Goal: Task Accomplishment & Management: Complete application form

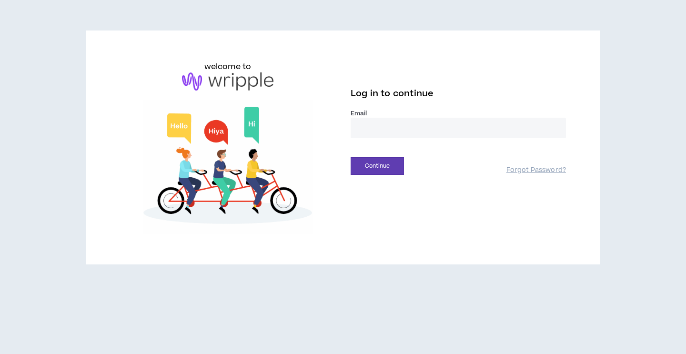
click at [381, 125] on input "email" at bounding box center [457, 128] width 215 height 20
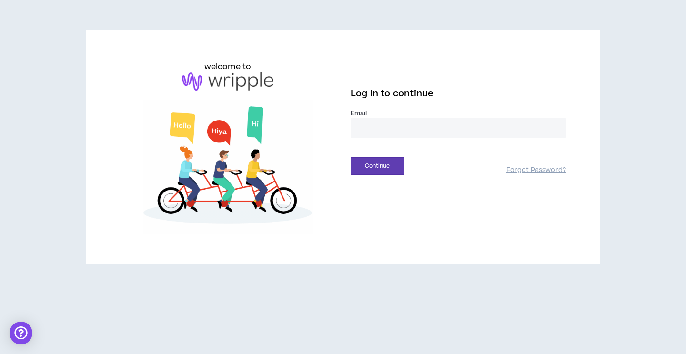
type input "**********"
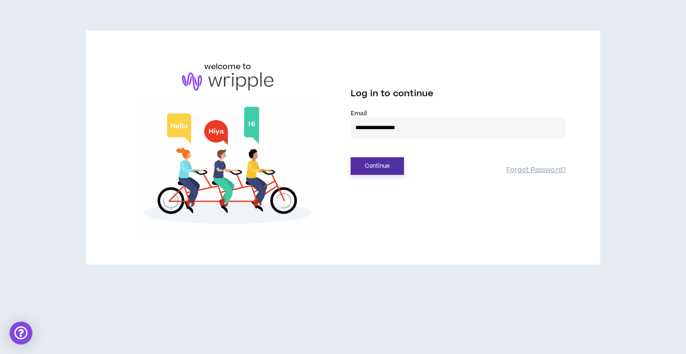
click at [379, 169] on button "Continue" at bounding box center [376, 166] width 53 height 18
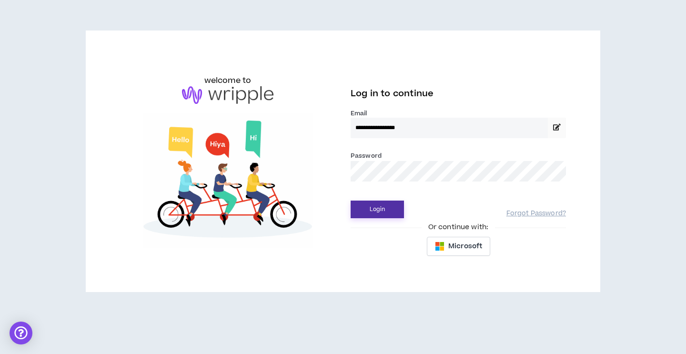
click at [363, 210] on button "Login" at bounding box center [376, 209] width 53 height 18
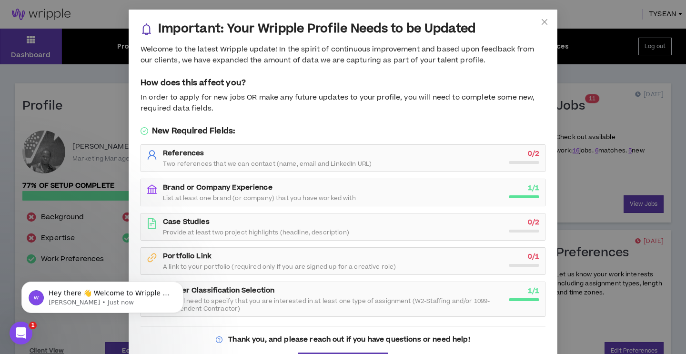
scroll to position [30, 0]
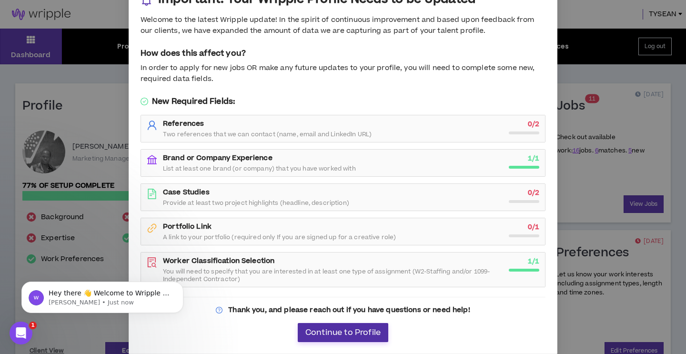
click at [375, 336] on span "Continue to Profile" at bounding box center [342, 332] width 75 height 9
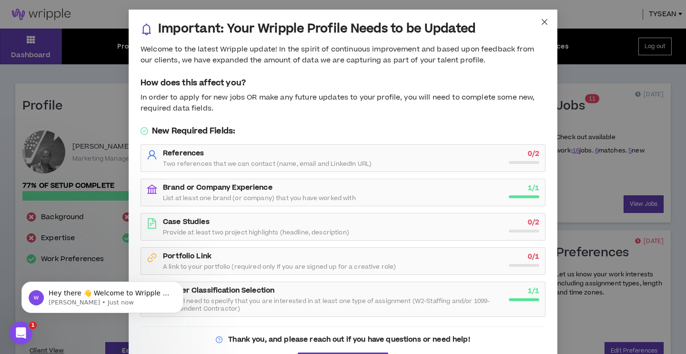
click at [545, 22] on icon "close" at bounding box center [544, 22] width 8 height 8
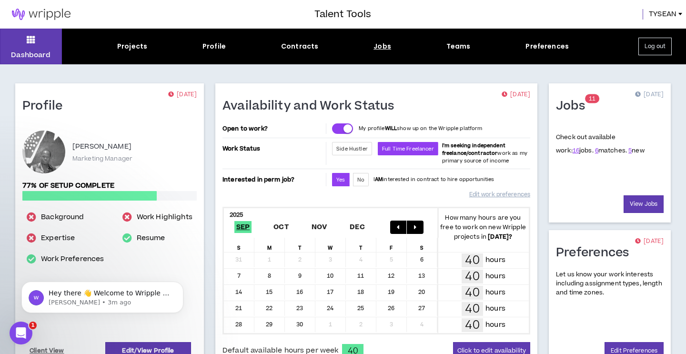
click at [384, 46] on div "Jobs" at bounding box center [382, 46] width 18 height 10
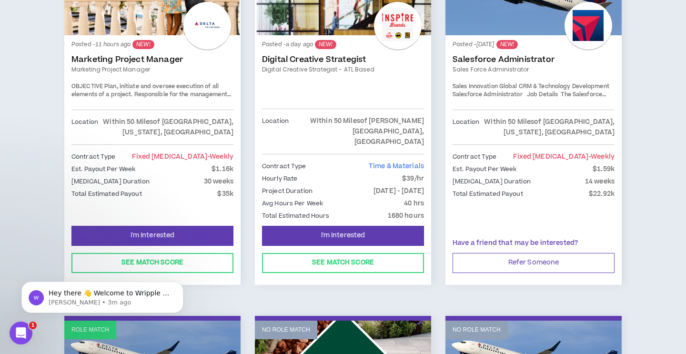
scroll to position [263, 0]
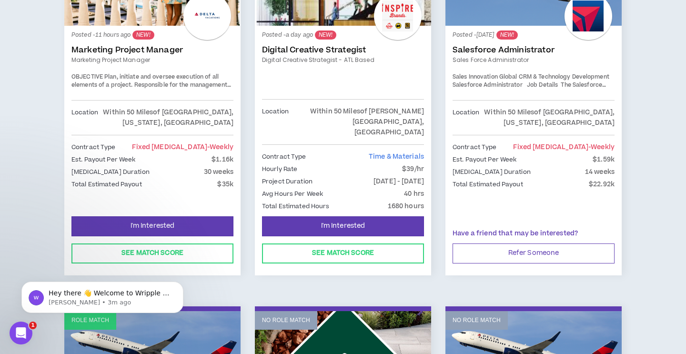
click at [154, 50] on link "Marketing Project Manager" at bounding box center [152, 50] width 162 height 10
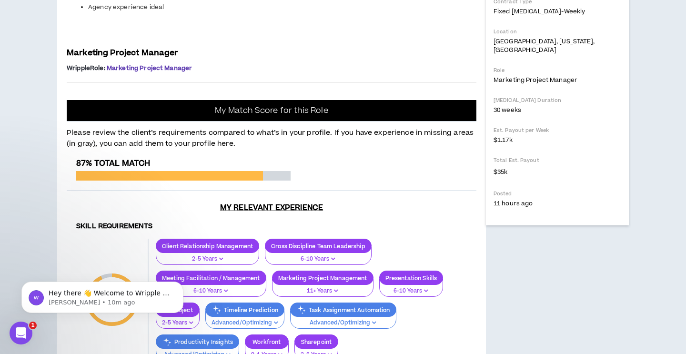
scroll to position [294, 0]
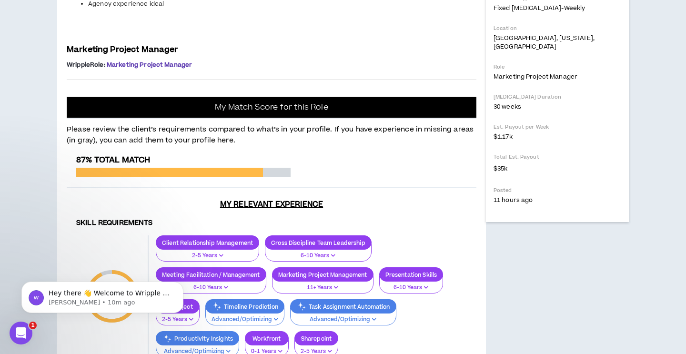
drag, startPoint x: 69, startPoint y: 63, endPoint x: 114, endPoint y: 96, distance: 55.9
drag, startPoint x: 68, startPoint y: 65, endPoint x: 386, endPoint y: 72, distance: 318.6
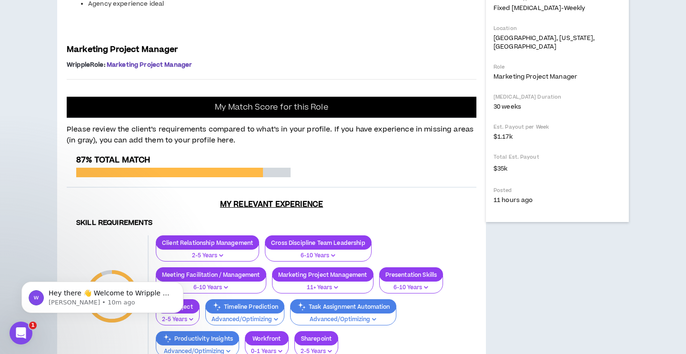
copy span "Delta Vacations is seeking a Marketing Project Manager contractor to support th…"
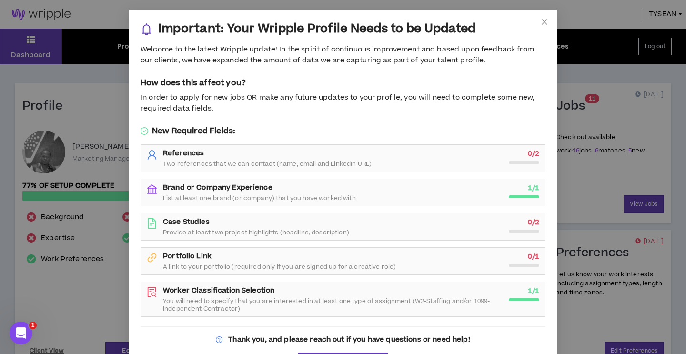
scroll to position [30, 0]
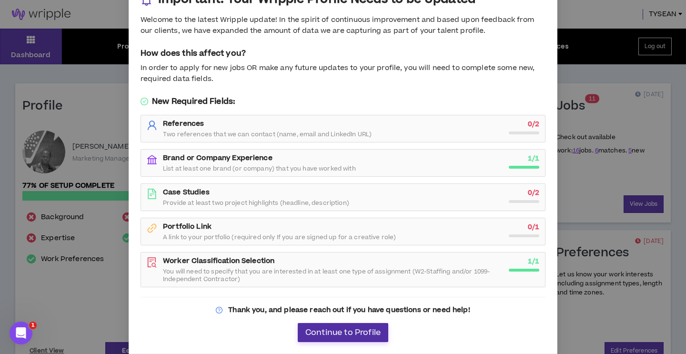
click at [369, 337] on span "Continue to Profile" at bounding box center [342, 332] width 75 height 9
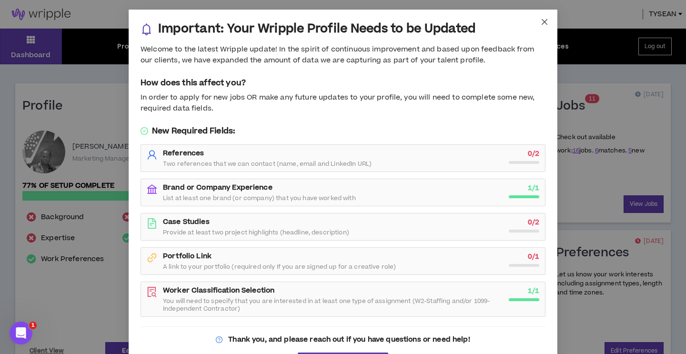
click at [542, 24] on icon "close" at bounding box center [544, 22] width 8 height 8
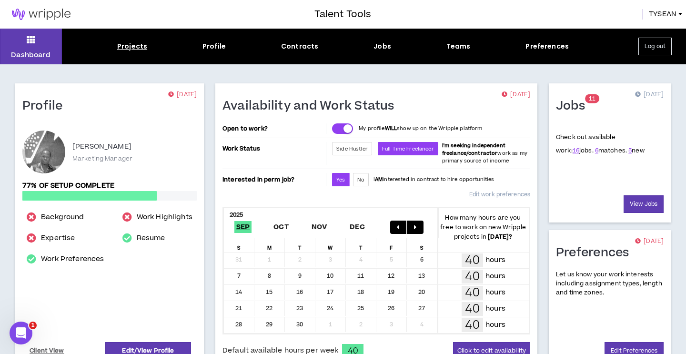
click at [131, 48] on div "Projects" at bounding box center [132, 46] width 30 height 10
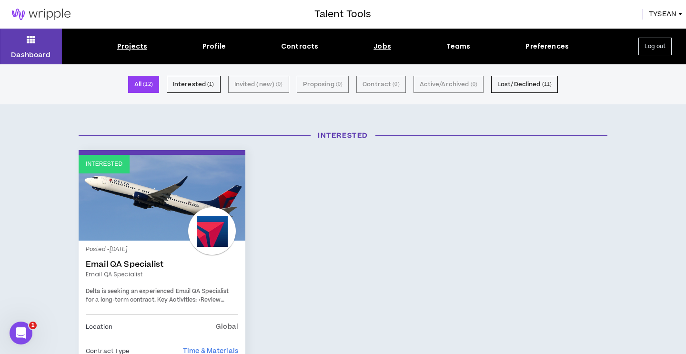
click at [386, 49] on div "Jobs" at bounding box center [382, 46] width 18 height 10
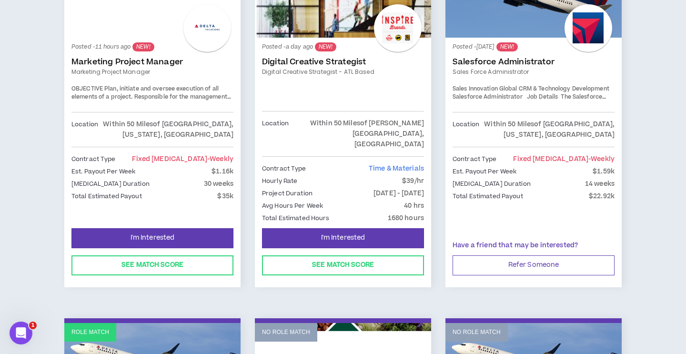
scroll to position [260, 0]
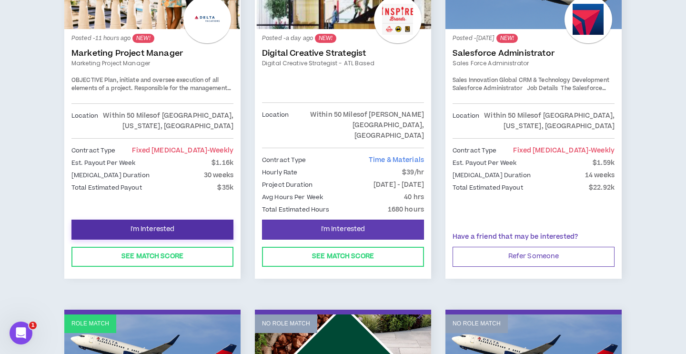
click at [209, 219] on button "I'm Interested" at bounding box center [152, 229] width 162 height 20
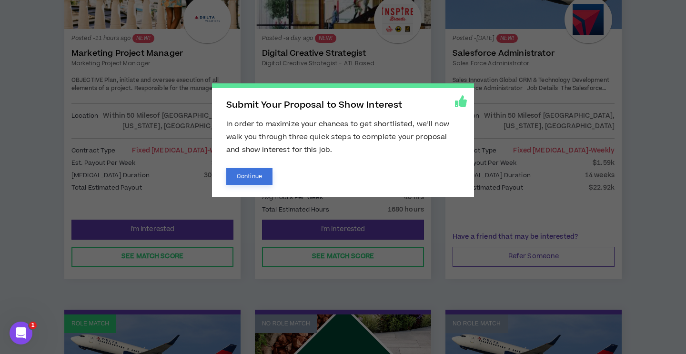
click at [264, 172] on button "Continue" at bounding box center [249, 176] width 46 height 17
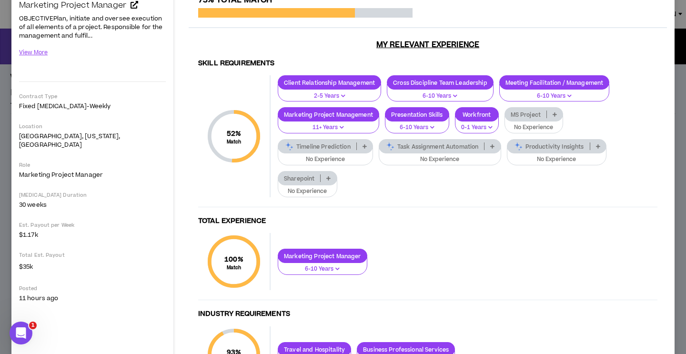
scroll to position [103, 0]
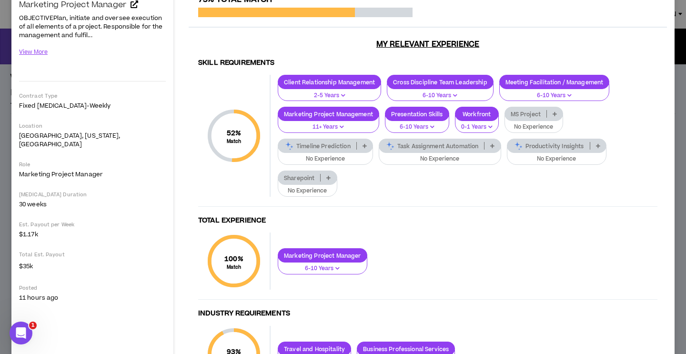
click at [357, 156] on p "No Experience" at bounding box center [325, 159] width 83 height 9
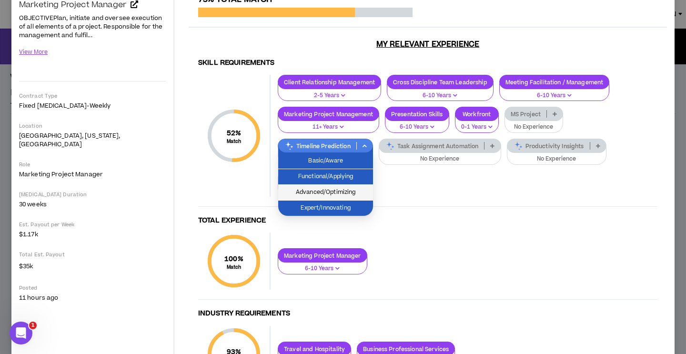
click at [359, 189] on span "Advanced/Optimizing" at bounding box center [325, 192] width 83 height 10
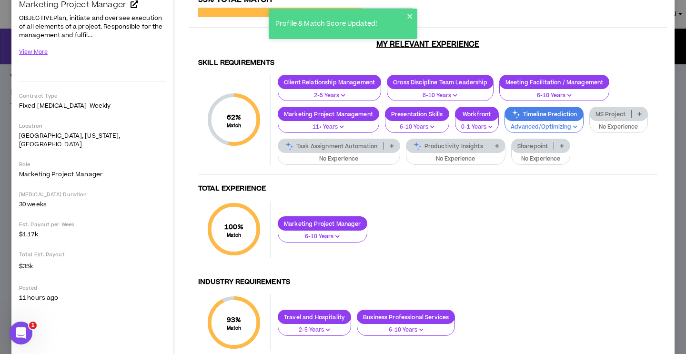
click at [616, 124] on p "No Experience" at bounding box center [618, 127] width 47 height 9
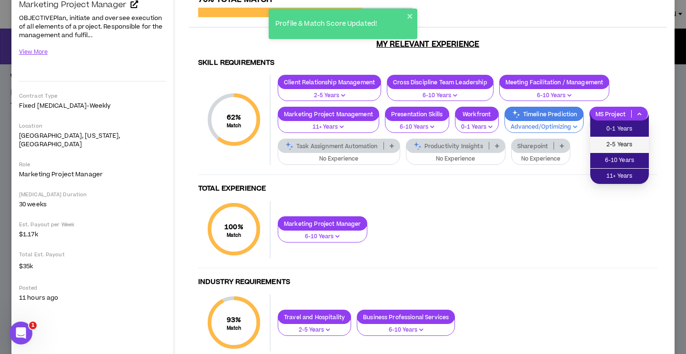
click at [616, 145] on span "2-5 Years" at bounding box center [619, 144] width 47 height 10
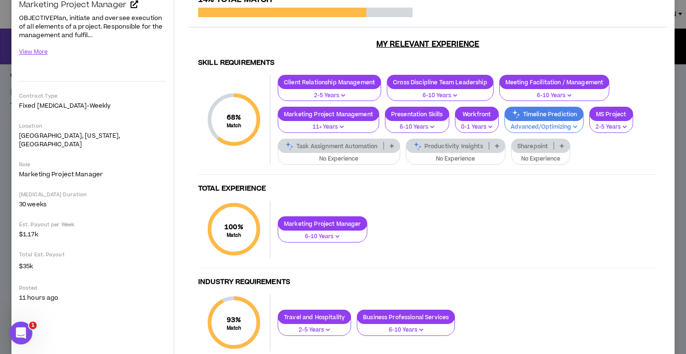
click at [365, 162] on p "No Experience" at bounding box center [339, 159] width 110 height 9
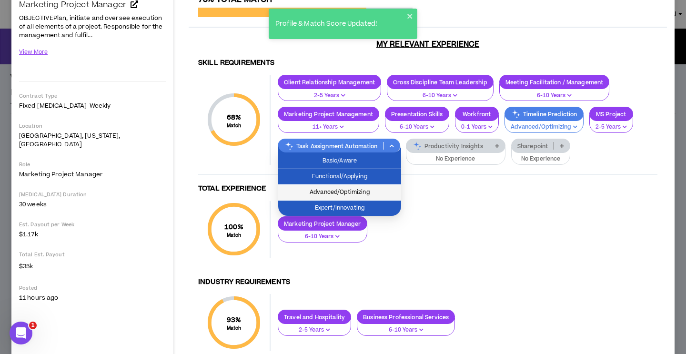
click at [368, 189] on span "Advanced/Optimizing" at bounding box center [339, 192] width 111 height 10
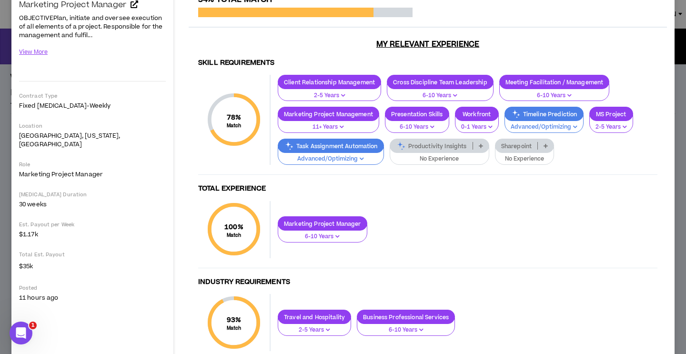
click at [432, 155] on p "No Experience" at bounding box center [439, 159] width 87 height 9
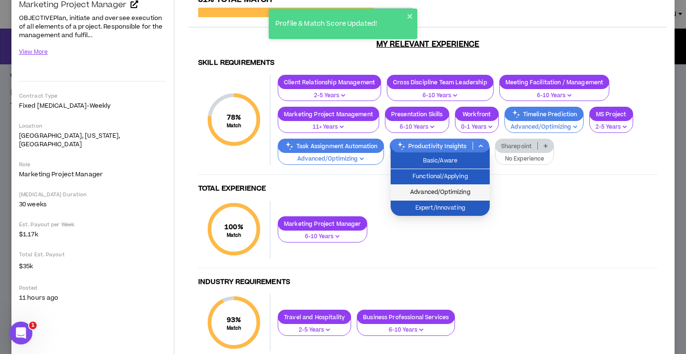
click at [441, 191] on span "Advanced/Optimizing" at bounding box center [440, 192] width 88 height 10
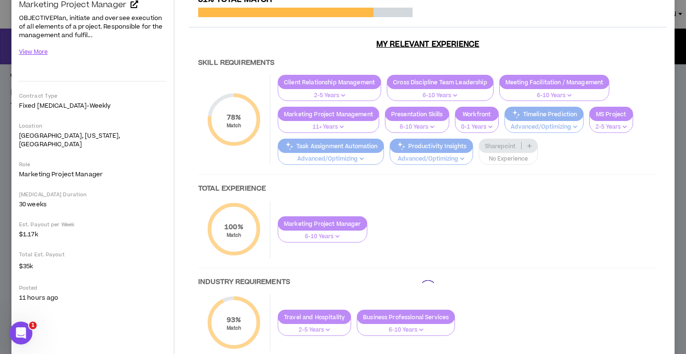
click at [521, 159] on div at bounding box center [428, 288] width 478 height 587
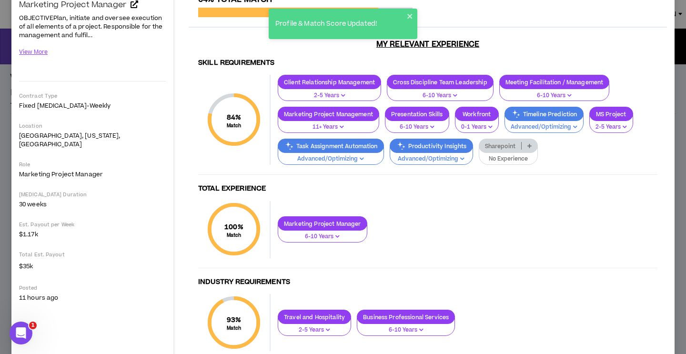
click at [521, 159] on p "No Experience" at bounding box center [508, 159] width 47 height 9
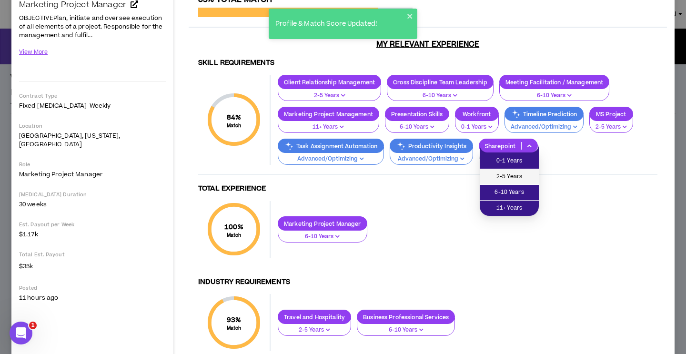
click at [521, 179] on span "2-5 Years" at bounding box center [509, 176] width 48 height 10
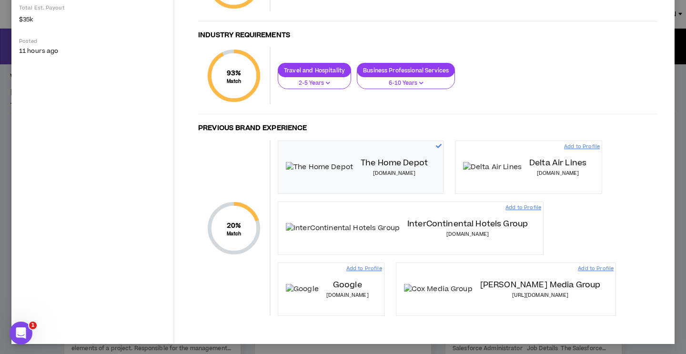
scroll to position [351, 0]
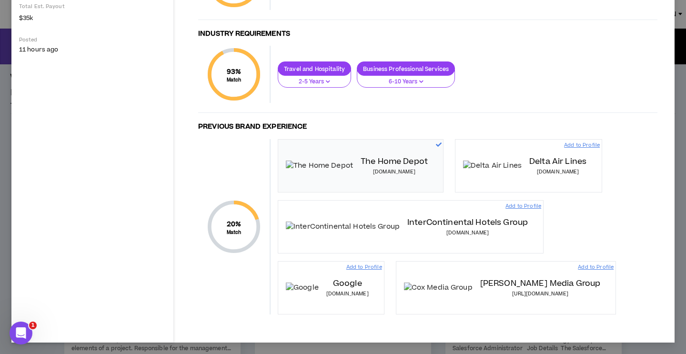
click at [239, 212] on div "20 % Match" at bounding box center [233, 226] width 57 height 57
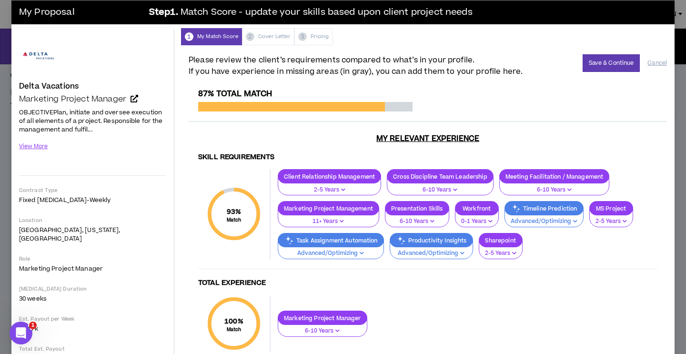
scroll to position [0, 0]
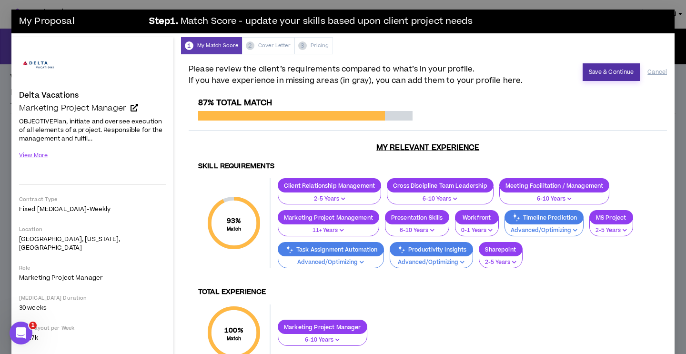
click at [606, 78] on button "Save & Continue" at bounding box center [611, 72] width 58 height 18
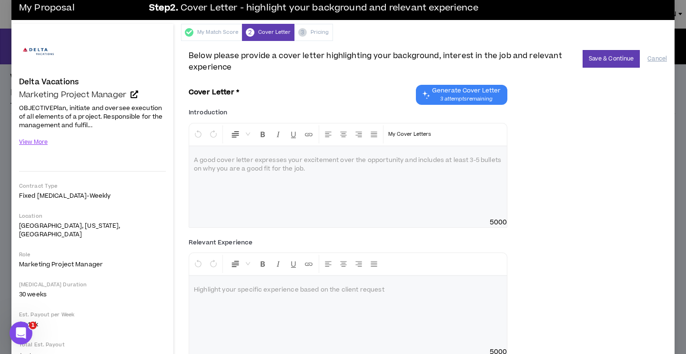
scroll to position [0, 0]
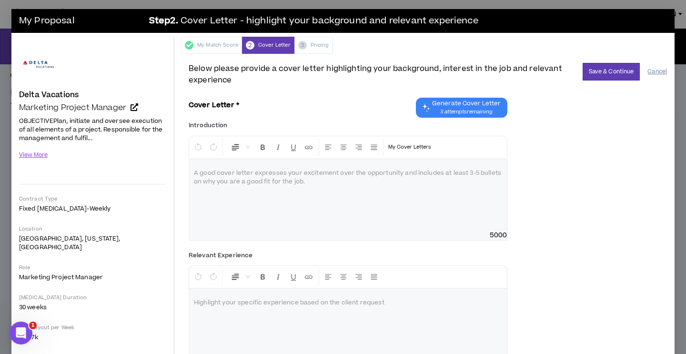
click at [654, 72] on button "Cancel" at bounding box center [657, 71] width 20 height 17
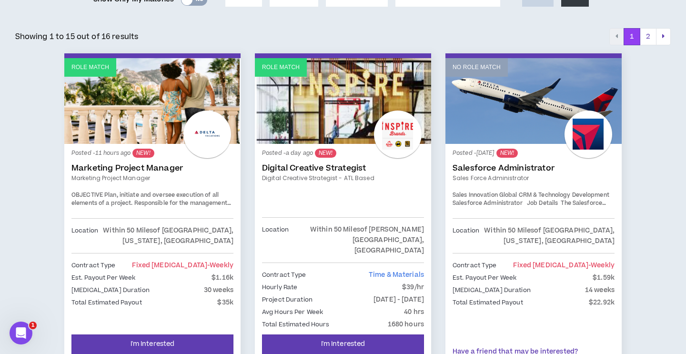
scroll to position [205, 0]
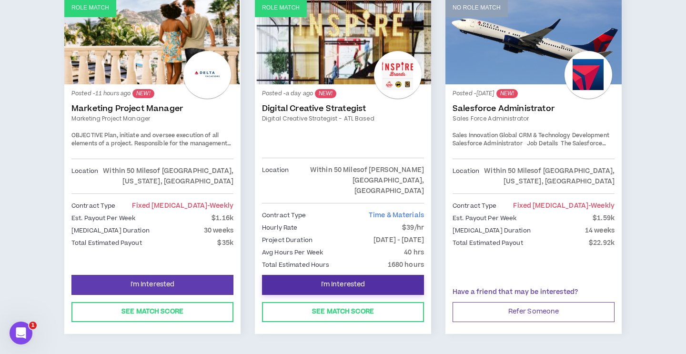
click at [340, 280] on span "I'm Interested" at bounding box center [343, 284] width 44 height 9
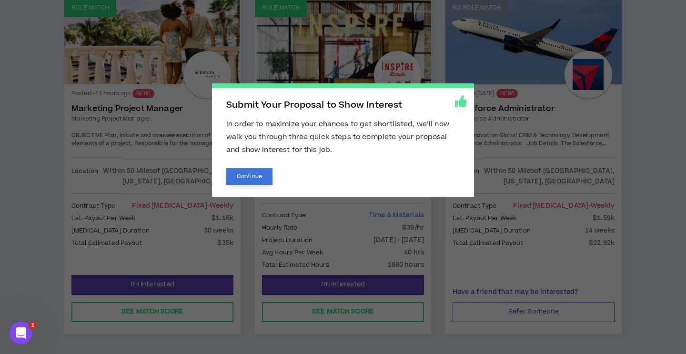
click at [266, 172] on button "Continue" at bounding box center [249, 176] width 46 height 17
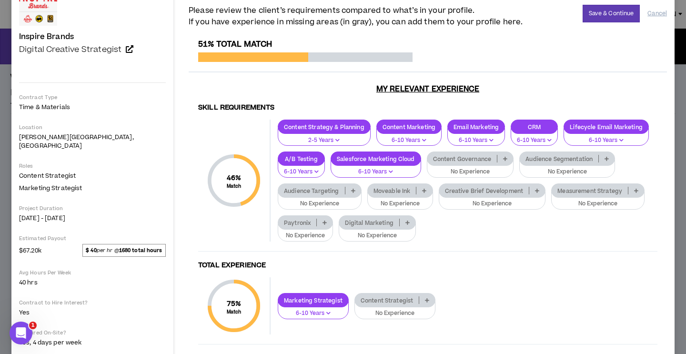
scroll to position [60, 0]
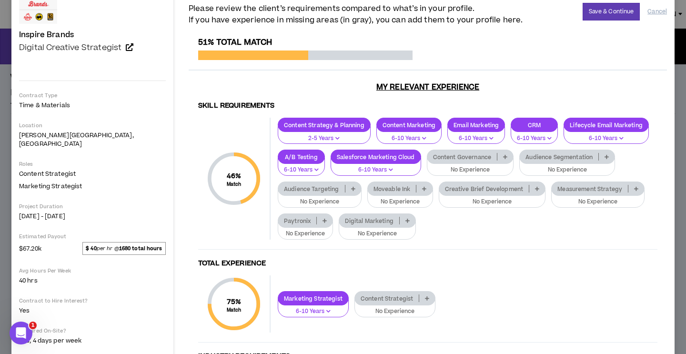
click at [381, 205] on p "No Experience" at bounding box center [399, 202] width 53 height 9
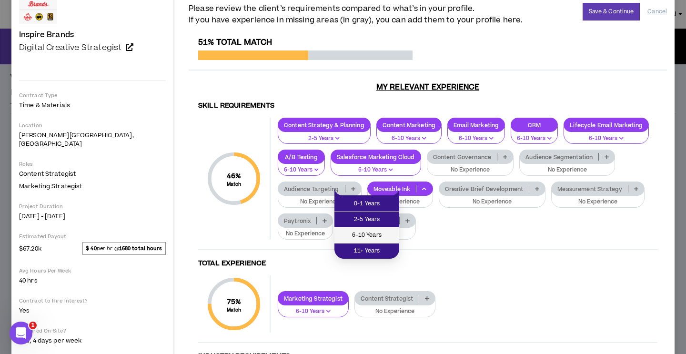
click at [381, 235] on span "6-10 Years" at bounding box center [366, 235] width 53 height 10
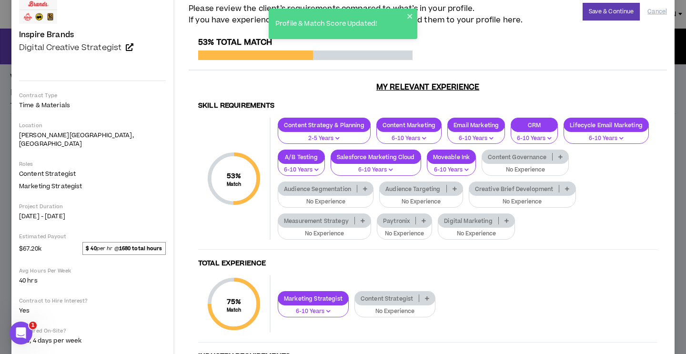
click at [444, 231] on p "No Experience" at bounding box center [476, 233] width 65 height 9
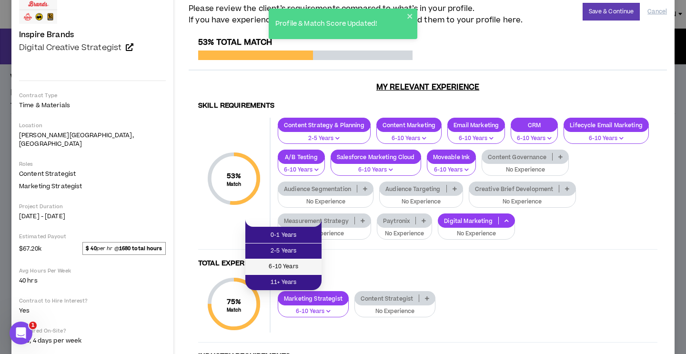
click at [314, 271] on span "6-10 Years" at bounding box center [283, 266] width 65 height 10
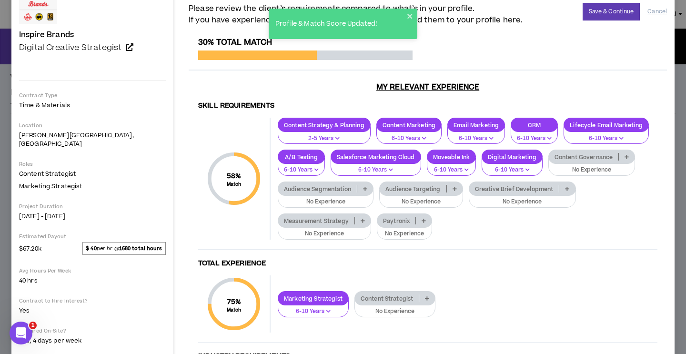
click at [408, 200] on p "No Experience" at bounding box center [420, 202] width 71 height 9
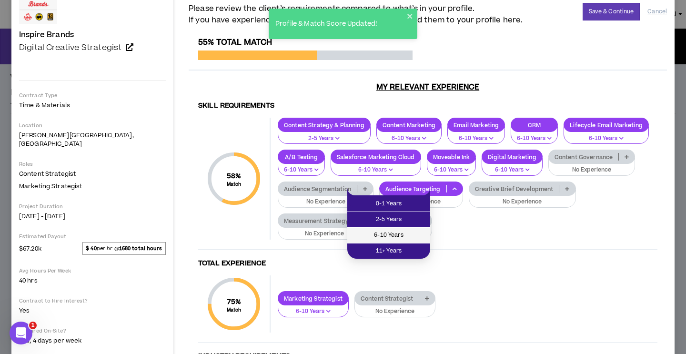
click at [410, 232] on span "6-10 Years" at bounding box center [388, 235] width 71 height 10
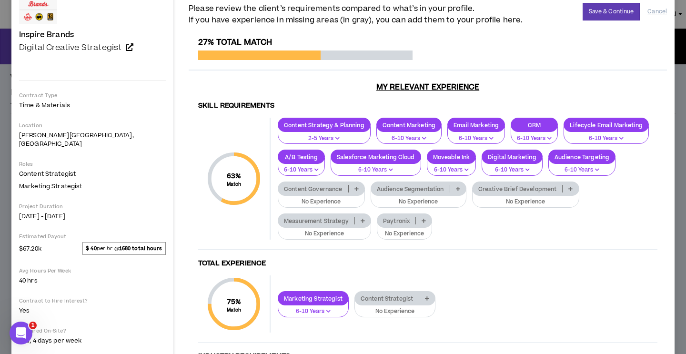
click at [403, 200] on p "No Experience" at bounding box center [418, 202] width 83 height 9
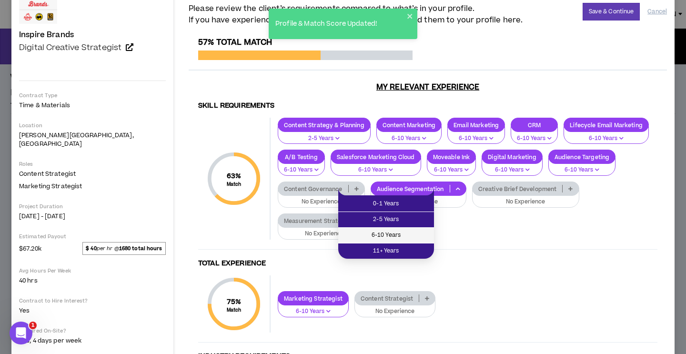
click at [403, 231] on span "6-10 Years" at bounding box center [386, 235] width 84 height 10
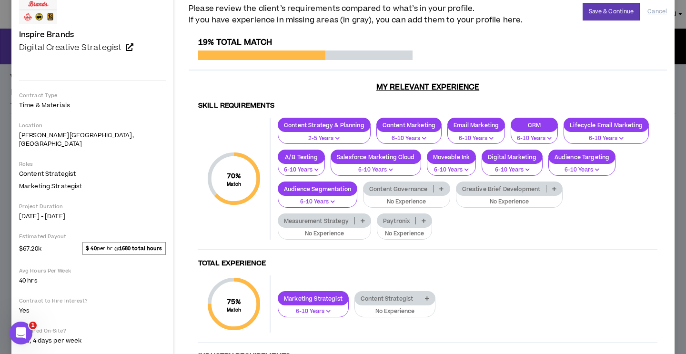
click at [478, 199] on p "No Experience" at bounding box center [509, 202] width 95 height 9
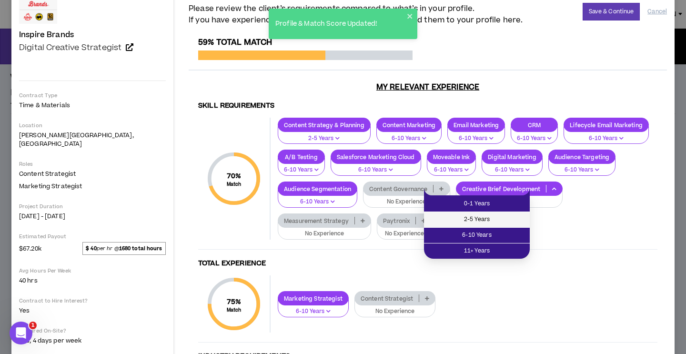
click at [477, 224] on span "2-5 Years" at bounding box center [476, 219] width 94 height 10
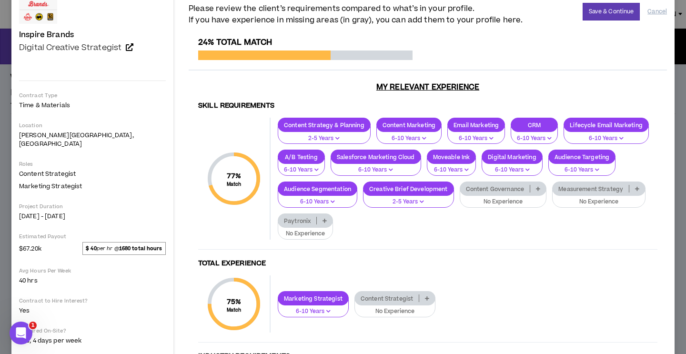
click at [478, 199] on p "No Experience" at bounding box center [503, 202] width 75 height 9
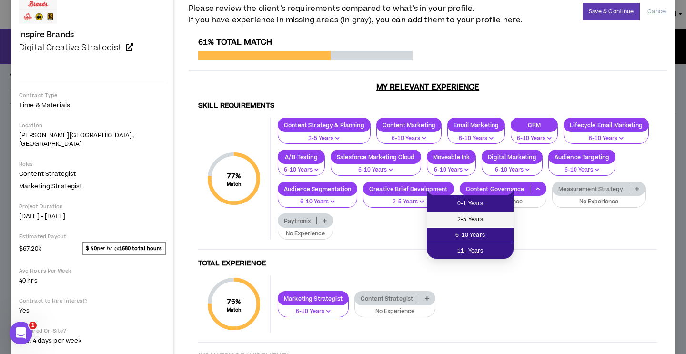
click at [478, 224] on span "2-5 Years" at bounding box center [469, 219] width 75 height 10
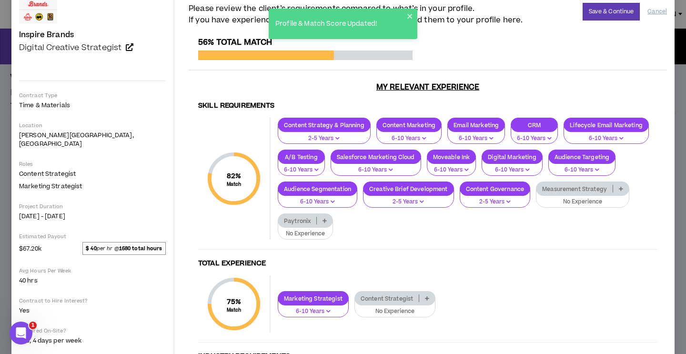
click at [549, 201] on p "No Experience" at bounding box center [582, 202] width 81 height 9
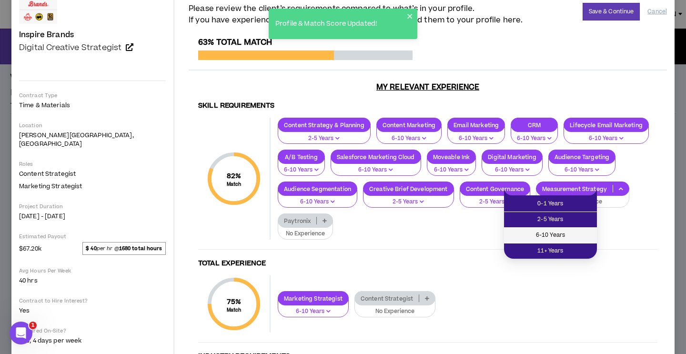
click at [547, 229] on li "6-10 Years" at bounding box center [550, 236] width 93 height 16
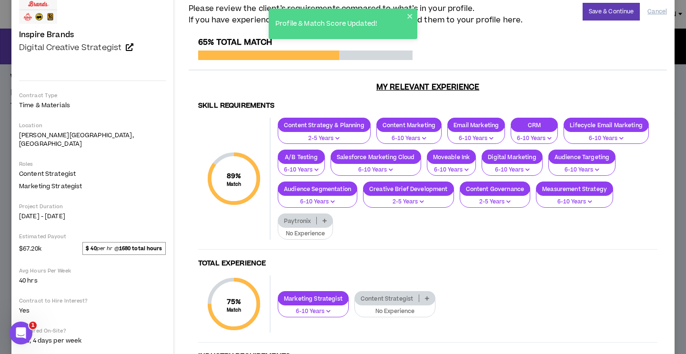
click at [327, 229] on p "No Experience" at bounding box center [305, 233] width 43 height 9
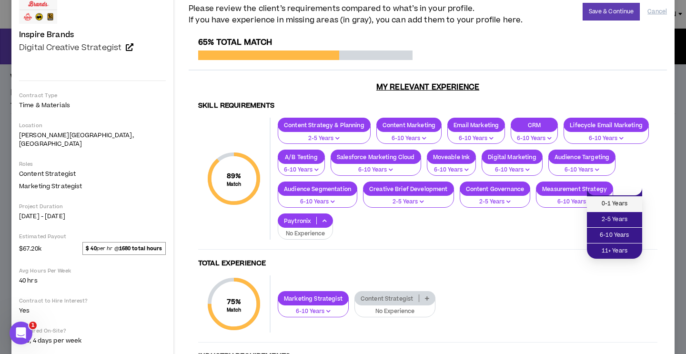
click at [607, 202] on span "0-1 Years" at bounding box center [614, 204] width 44 height 10
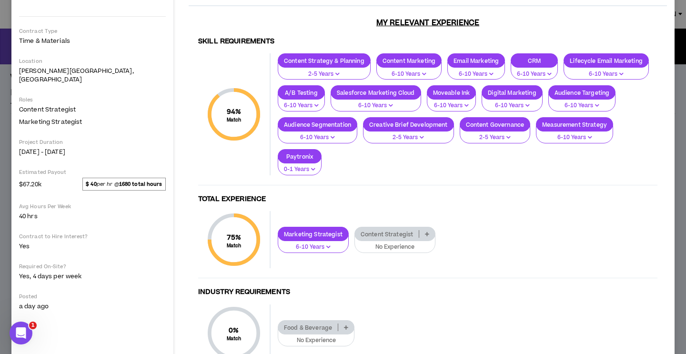
scroll to position [127, 0]
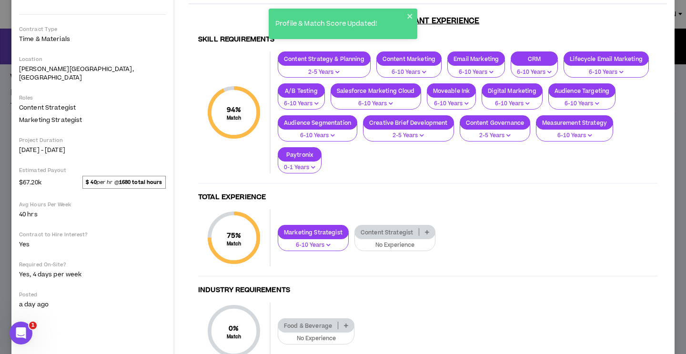
click at [388, 241] on p "No Experience" at bounding box center [394, 245] width 69 height 9
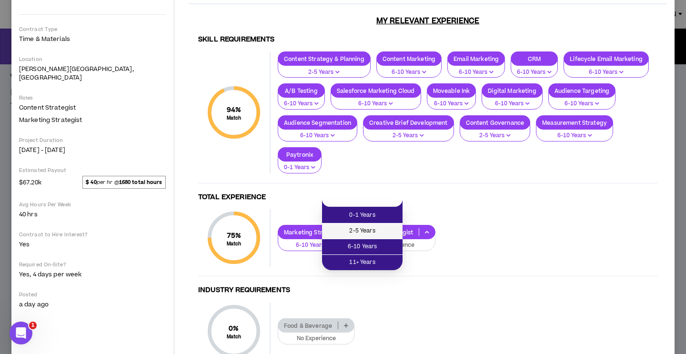
click at [389, 225] on li "2-5 Years" at bounding box center [362, 231] width 80 height 16
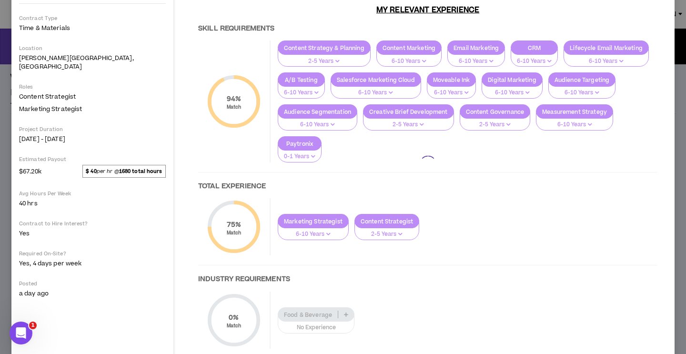
scroll to position [140, 0]
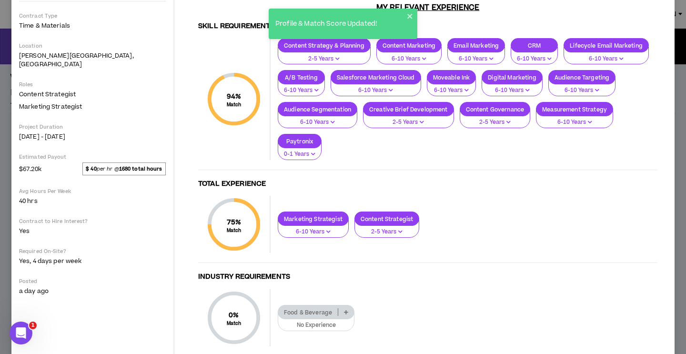
click at [308, 321] on p "No Experience" at bounding box center [316, 325] width 64 height 9
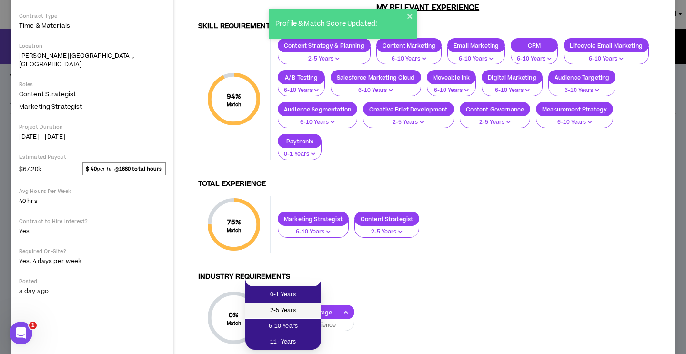
click at [310, 307] on span "2-5 Years" at bounding box center [283, 310] width 64 height 10
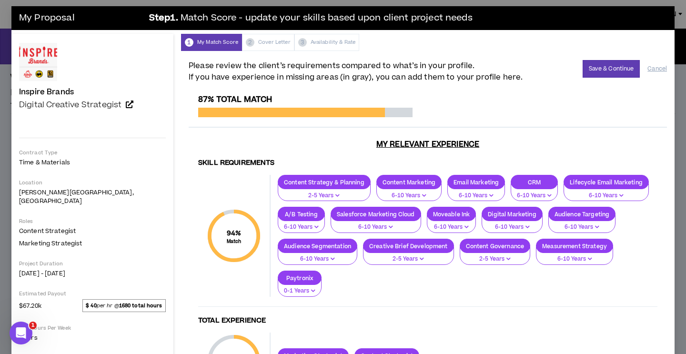
scroll to position [4, 0]
